Goal: Task Accomplishment & Management: Manage account settings

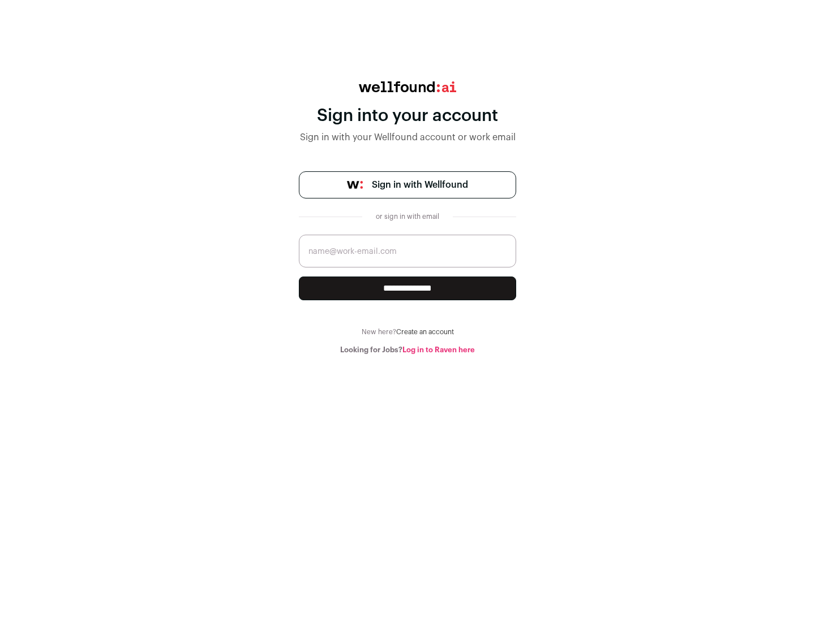
click at [419, 185] on span "Sign in with Wellfound" at bounding box center [420, 185] width 96 height 14
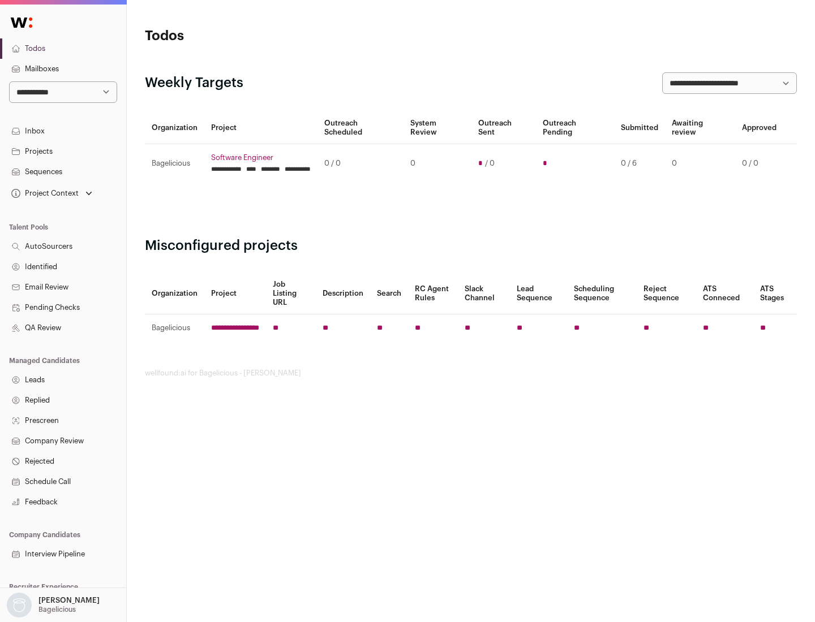
click at [63, 151] on link "Projects" at bounding box center [63, 151] width 126 height 20
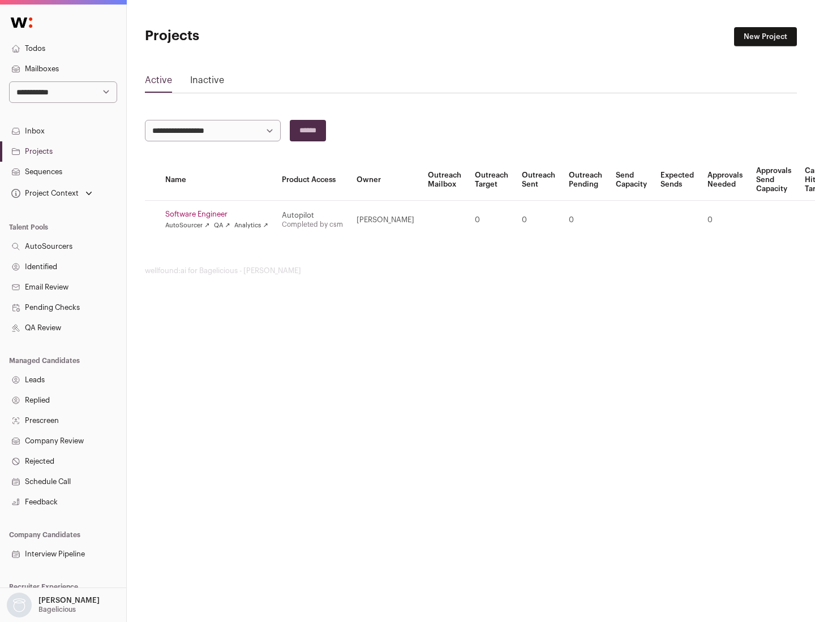
click at [220, 214] on link "Software Engineer" at bounding box center [216, 214] width 103 height 9
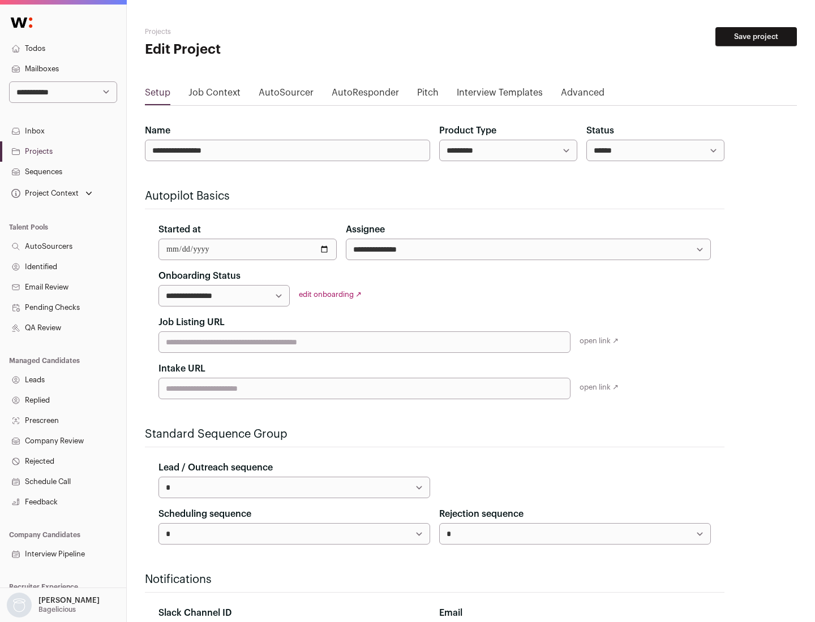
click at [756, 37] on button "Save project" at bounding box center [755, 36] width 81 height 19
